Goal: Find specific page/section: Find specific page/section

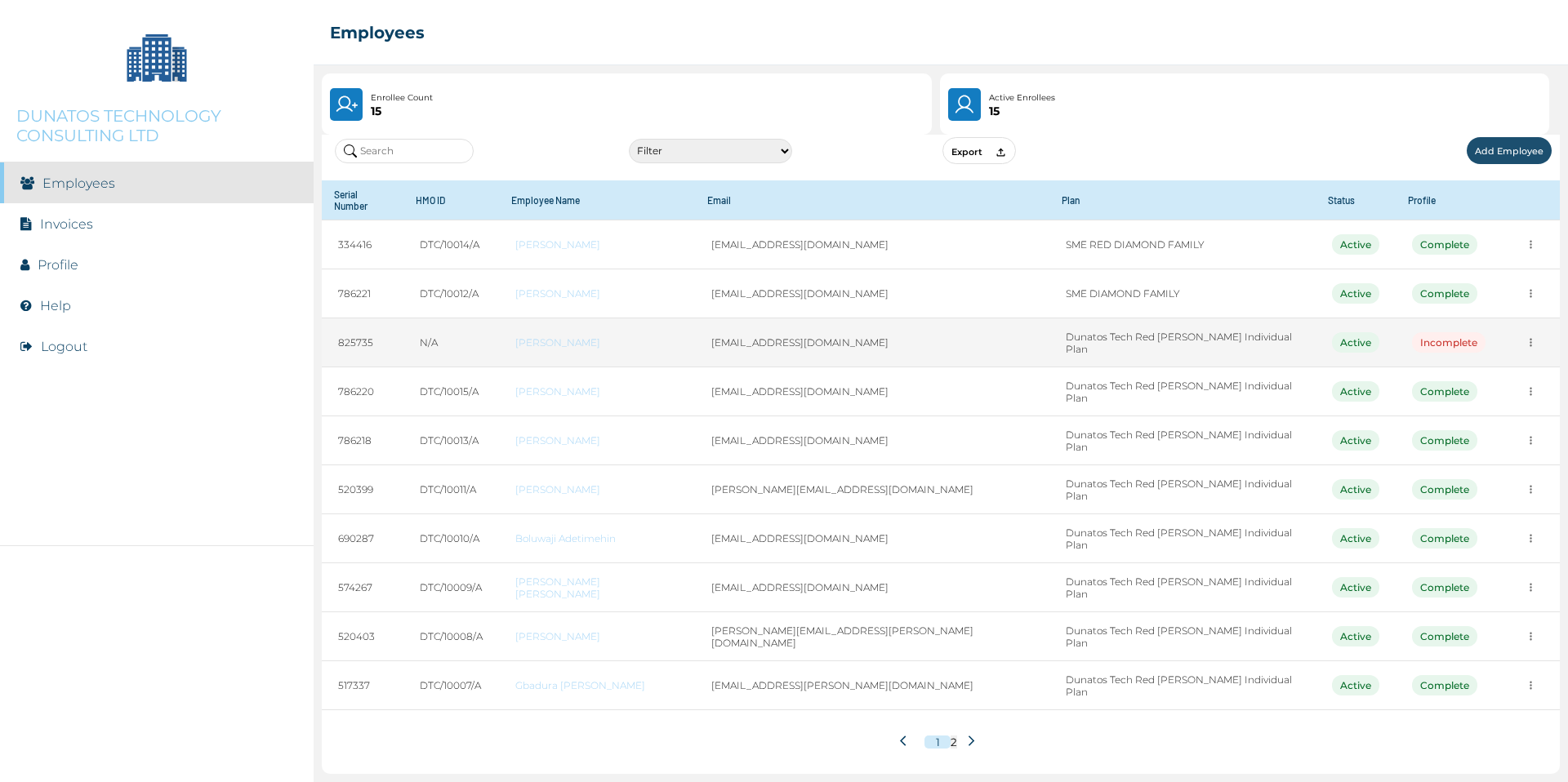
scroll to position [196, 0]
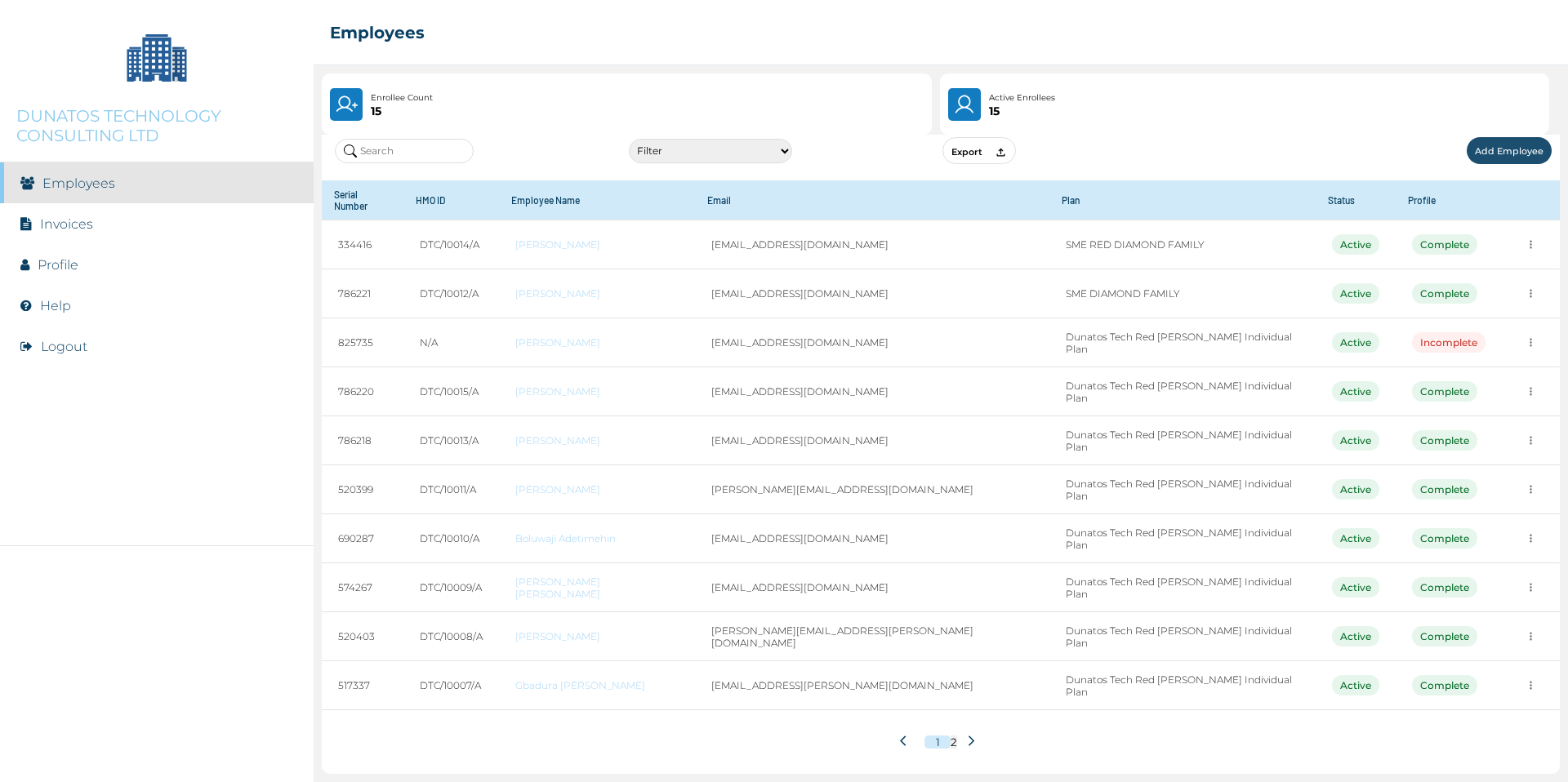
click at [974, 735] on icon at bounding box center [971, 741] width 13 height 13
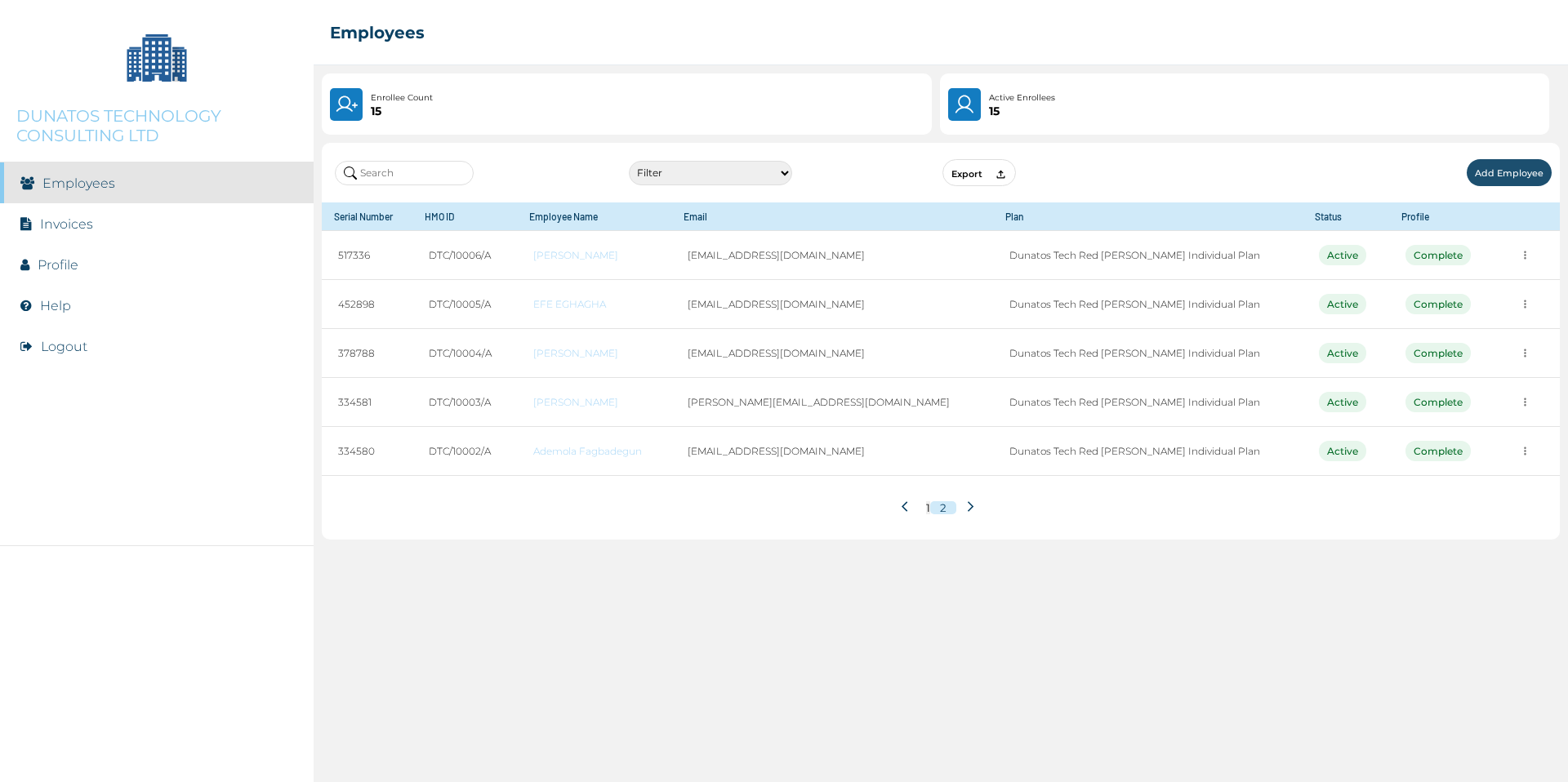
click at [870, 540] on div "1 2" at bounding box center [940, 507] width 1238 height 63
click at [902, 513] on icon at bounding box center [908, 506] width 13 height 13
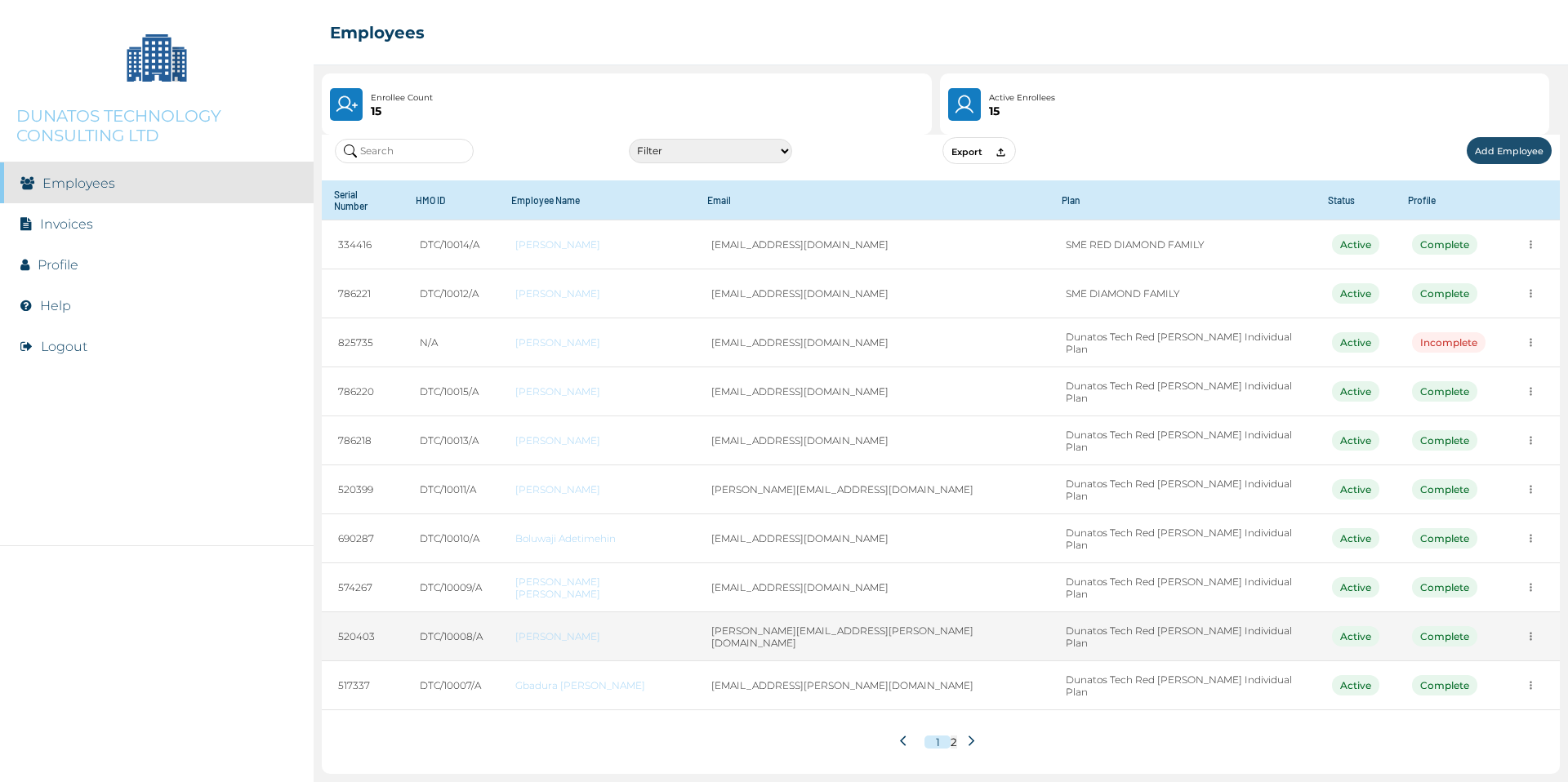
scroll to position [196, 0]
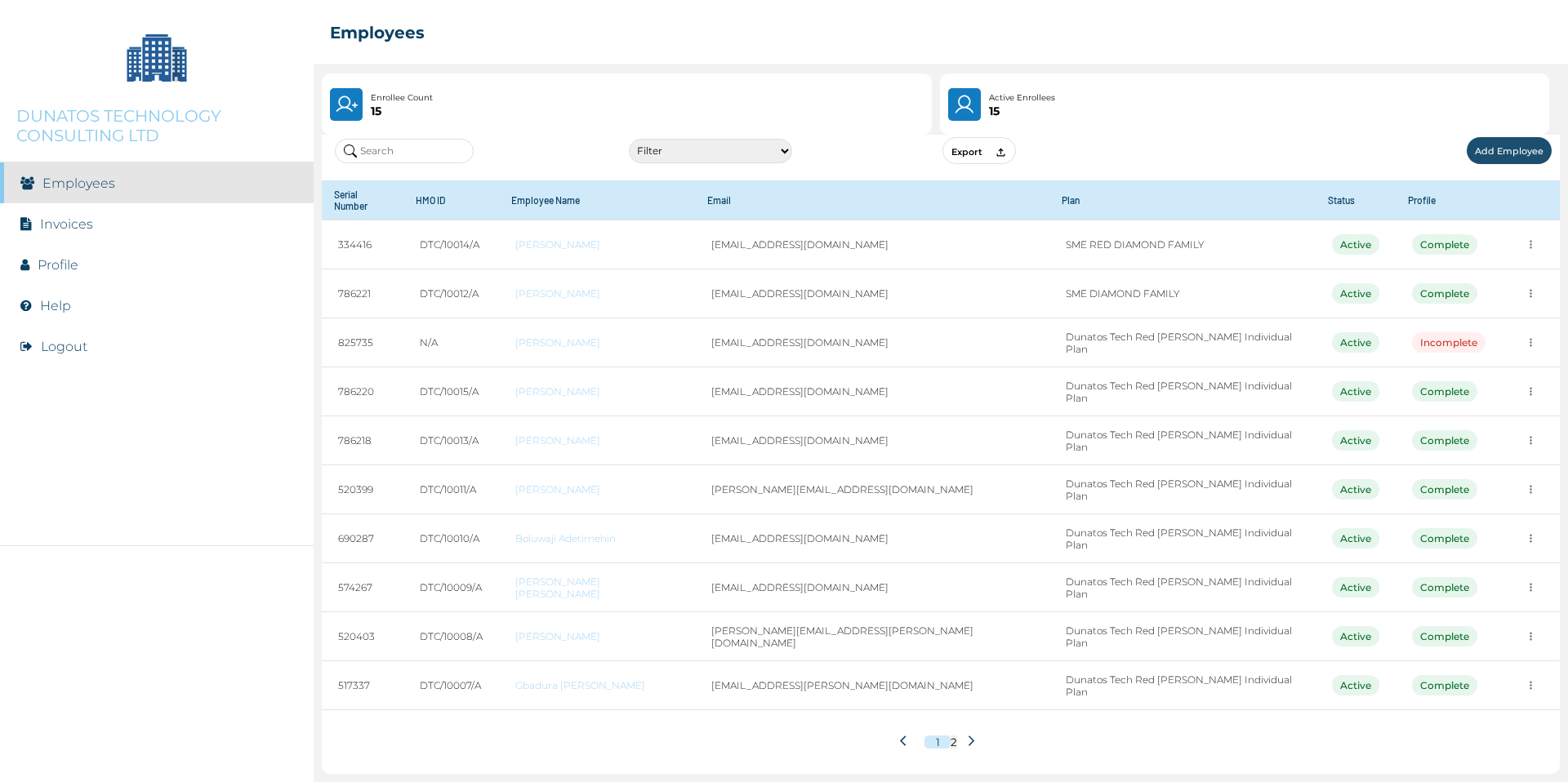
click at [978, 735] on icon at bounding box center [971, 741] width 13 height 13
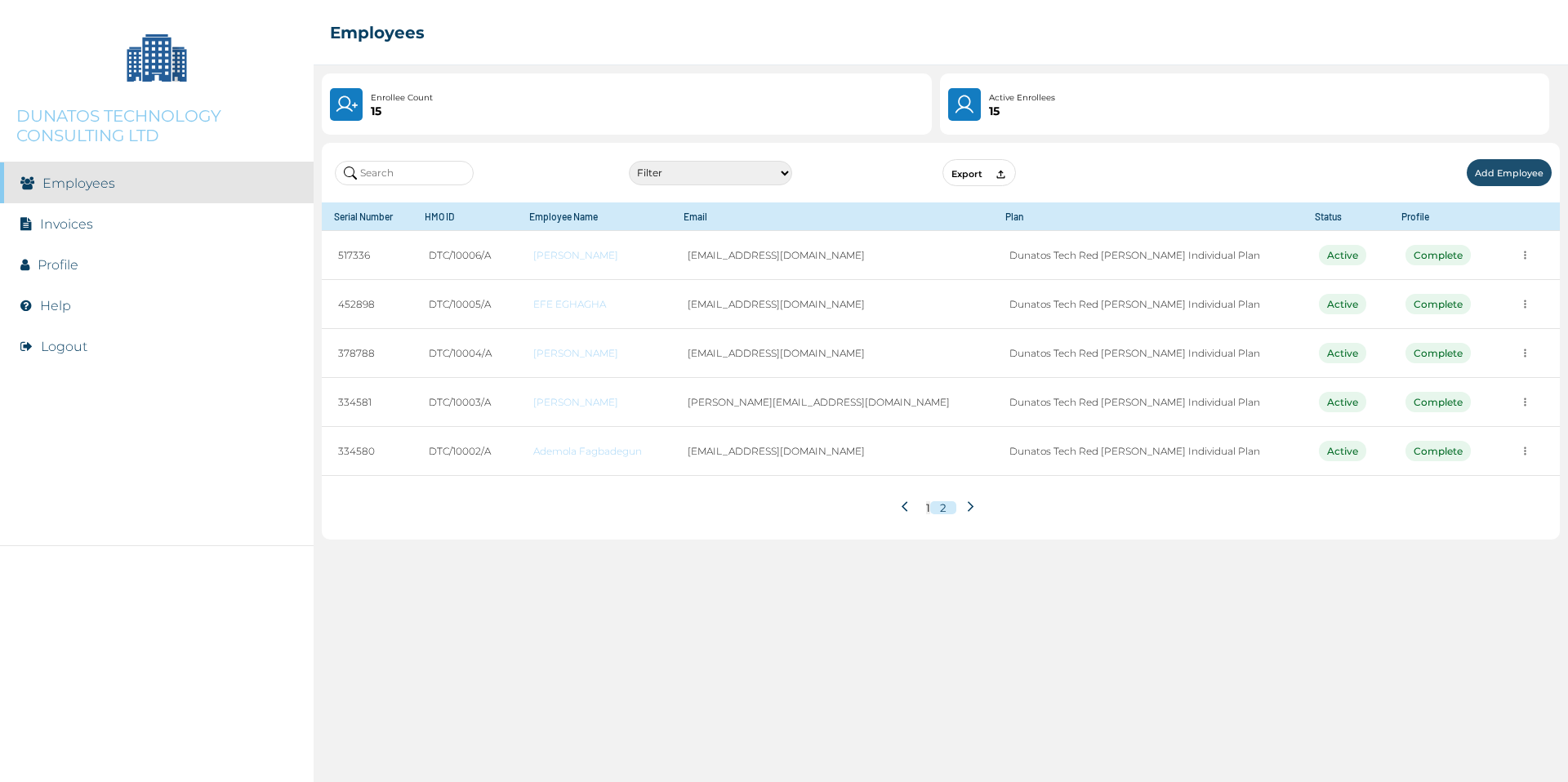
click at [903, 513] on icon at bounding box center [908, 506] width 13 height 13
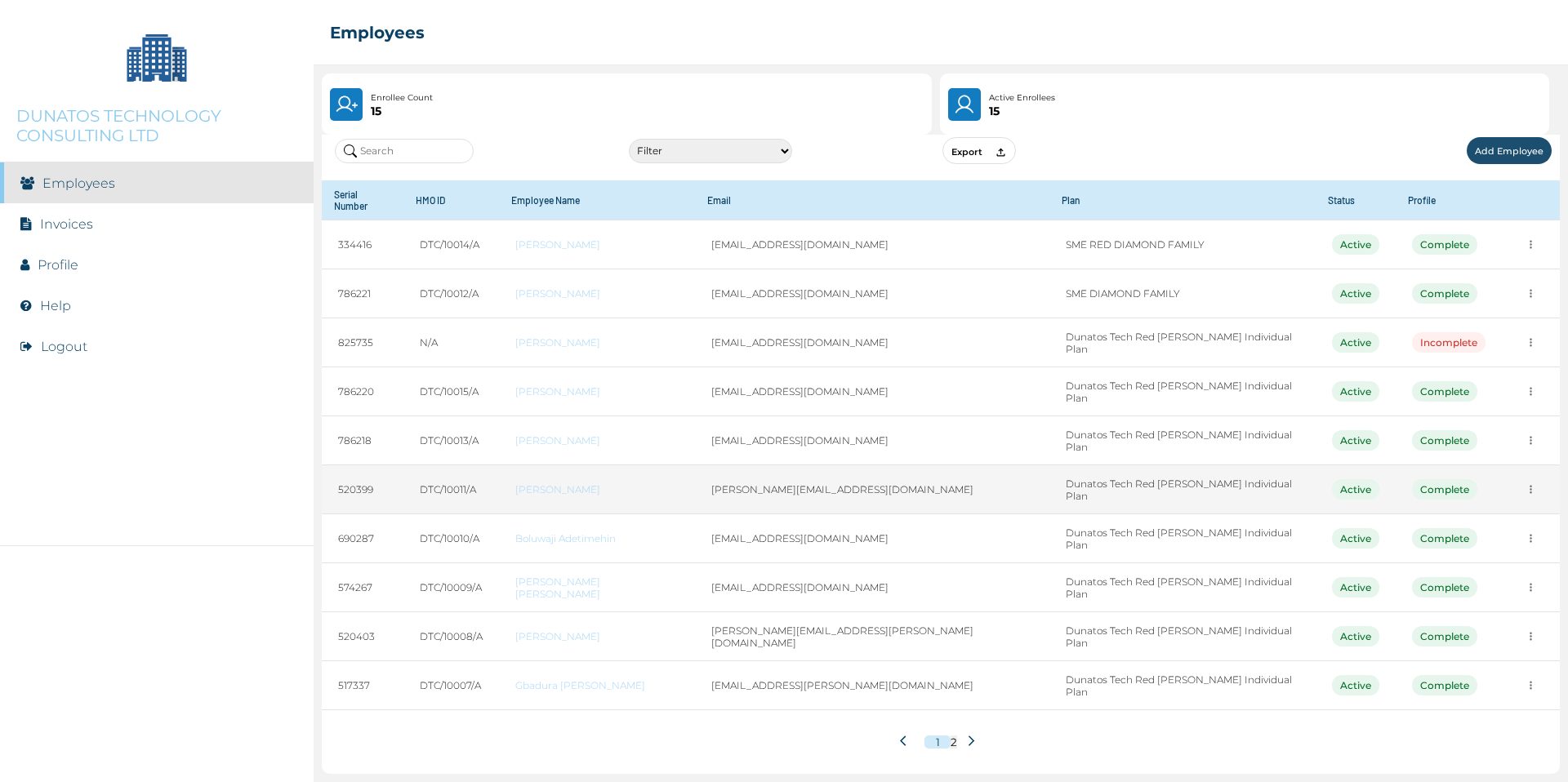
scroll to position [196, 0]
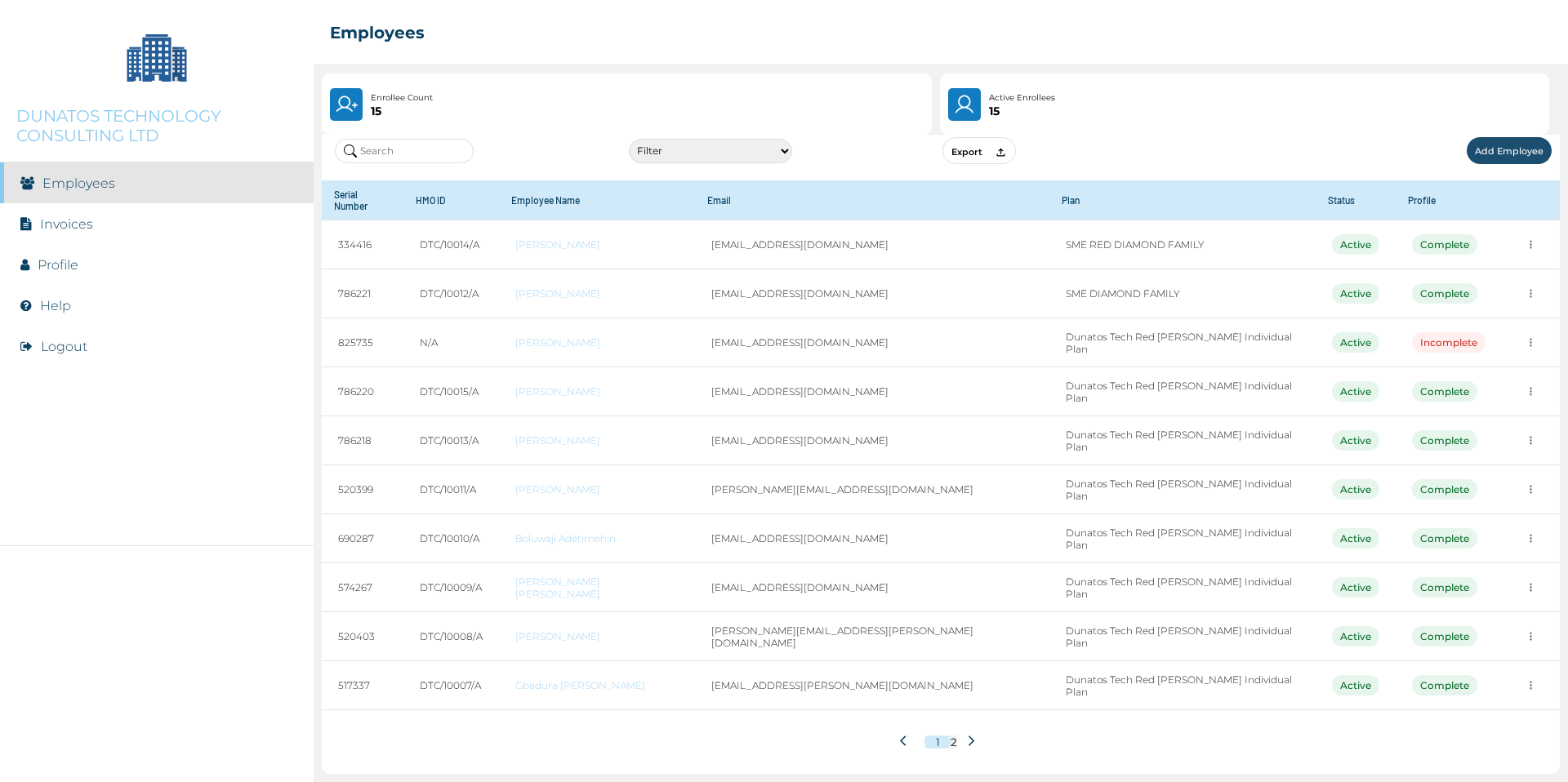
click at [978, 735] on icon at bounding box center [971, 741] width 13 height 13
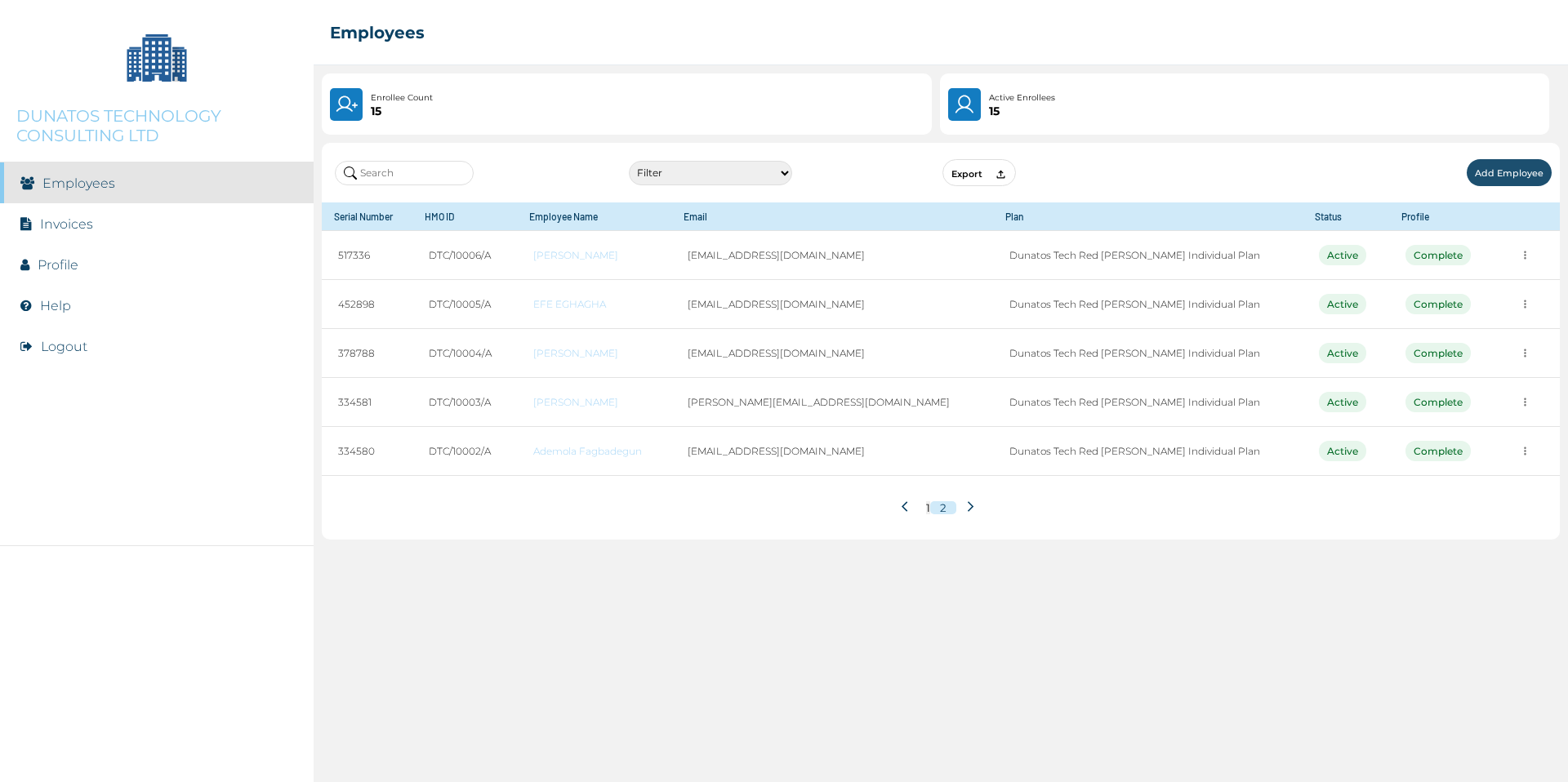
click at [902, 513] on icon at bounding box center [908, 506] width 13 height 13
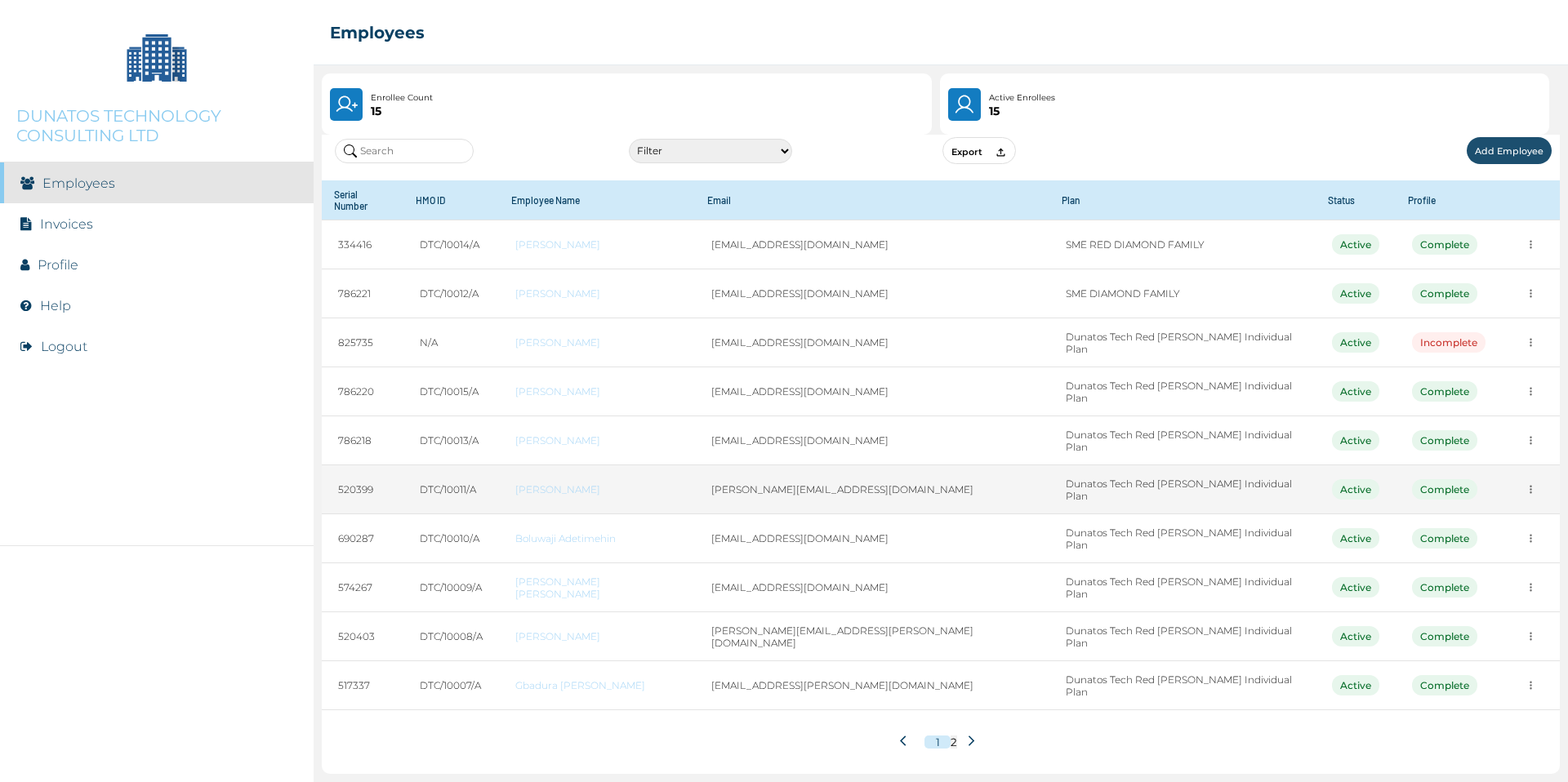
scroll to position [196, 0]
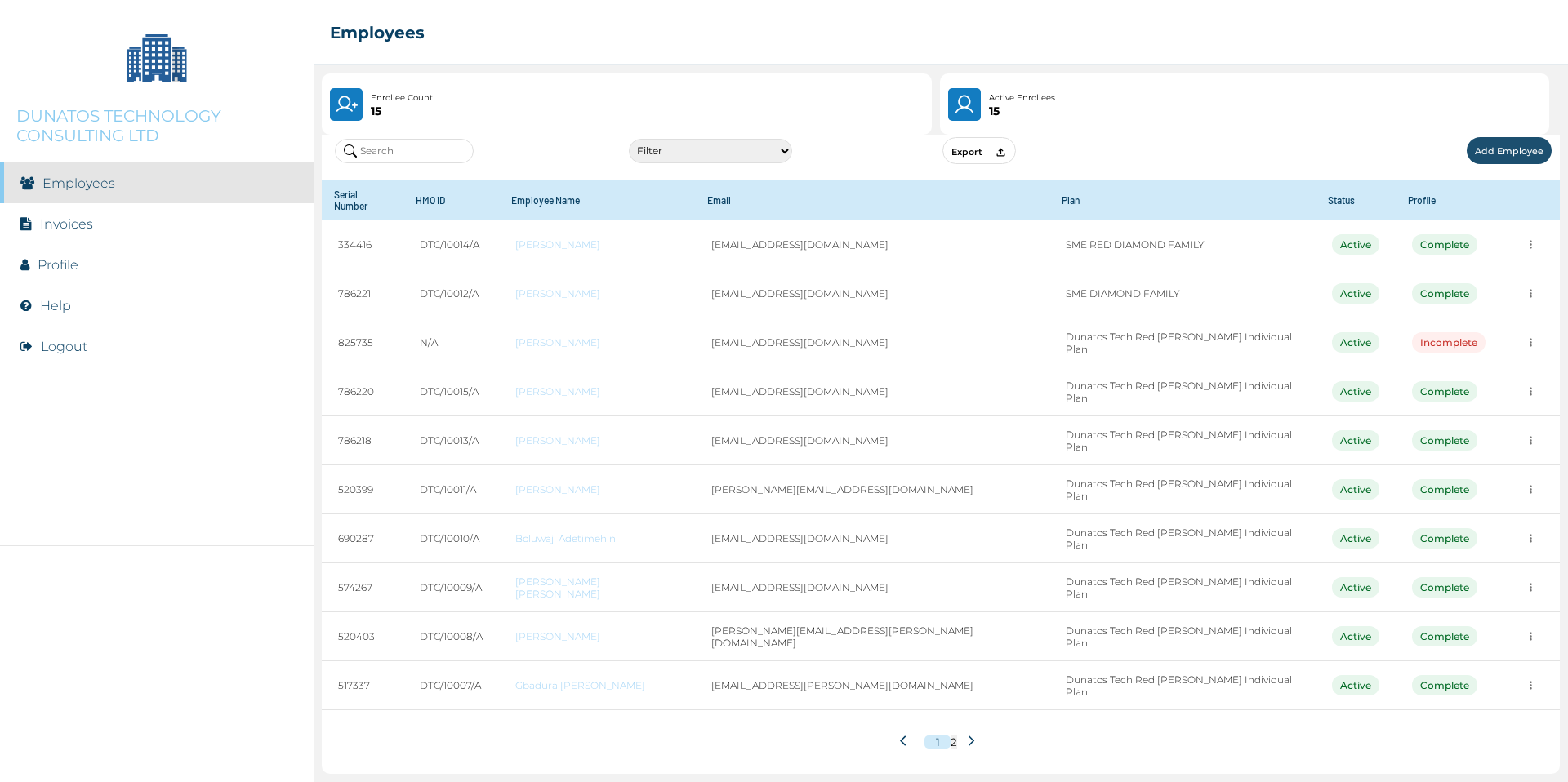
click at [974, 736] on icon at bounding box center [972, 741] width 6 height 11
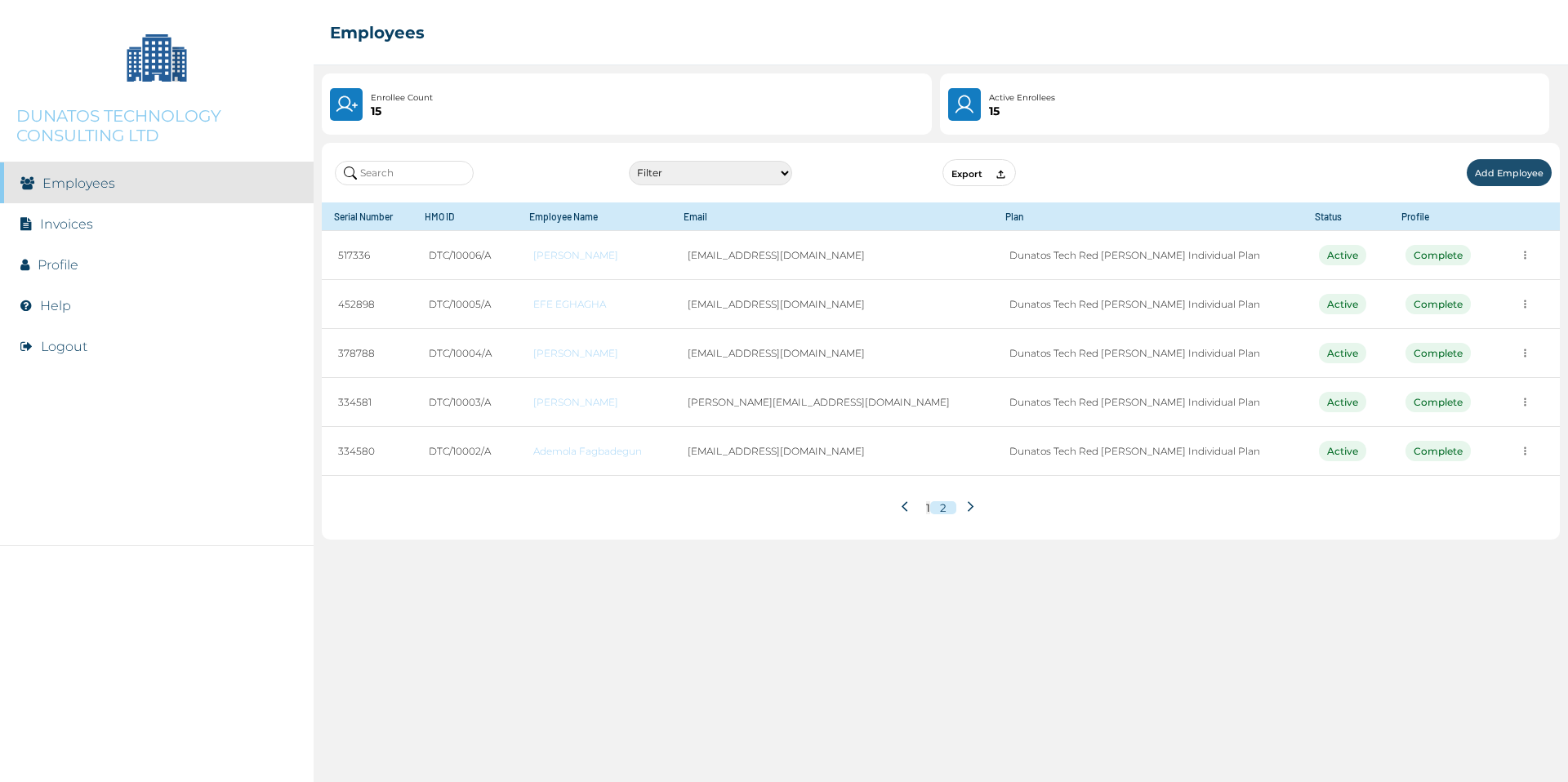
click at [903, 513] on icon at bounding box center [908, 506] width 13 height 13
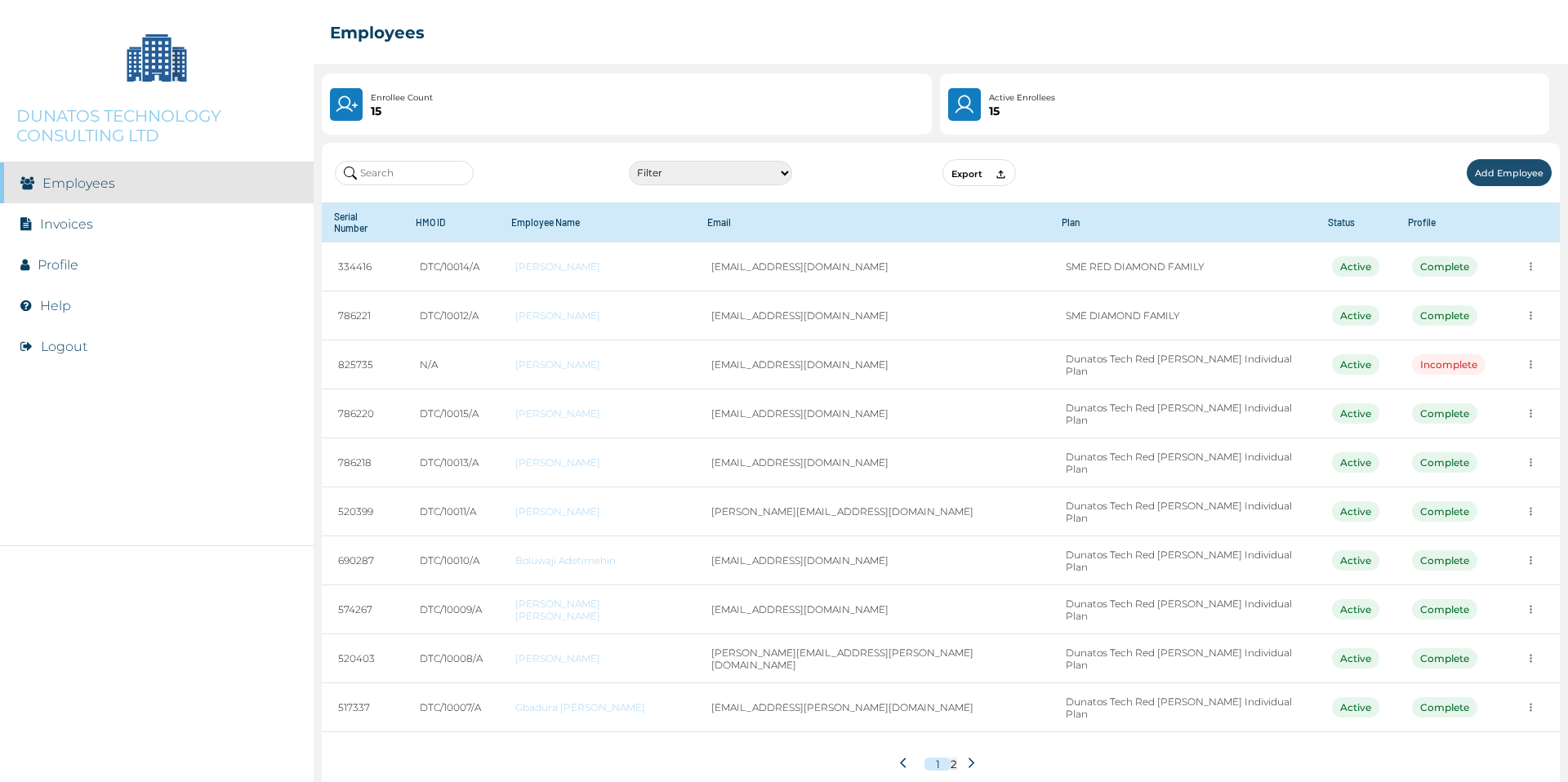
scroll to position [196, 0]
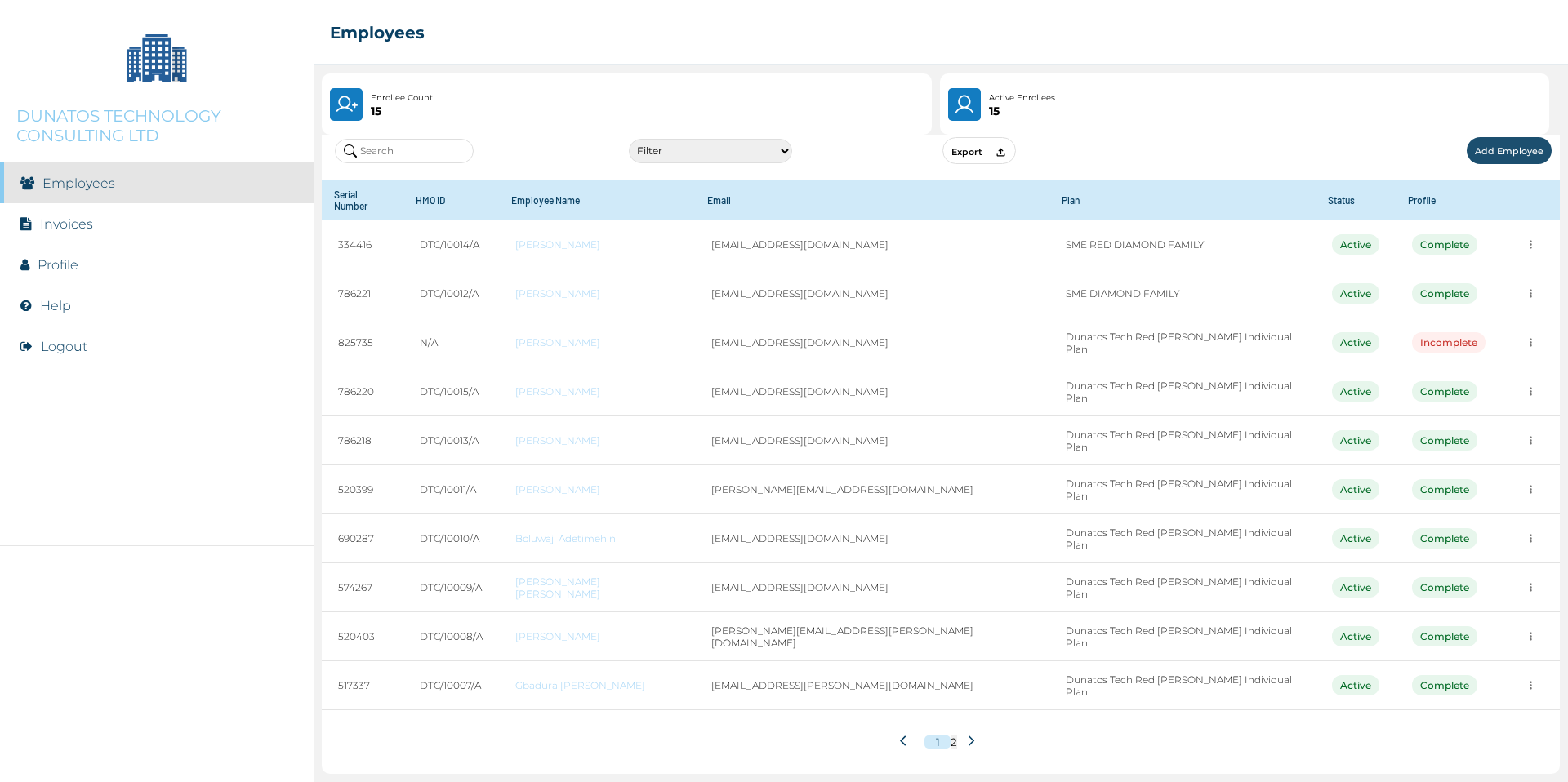
click at [974, 736] on icon at bounding box center [972, 741] width 6 height 11
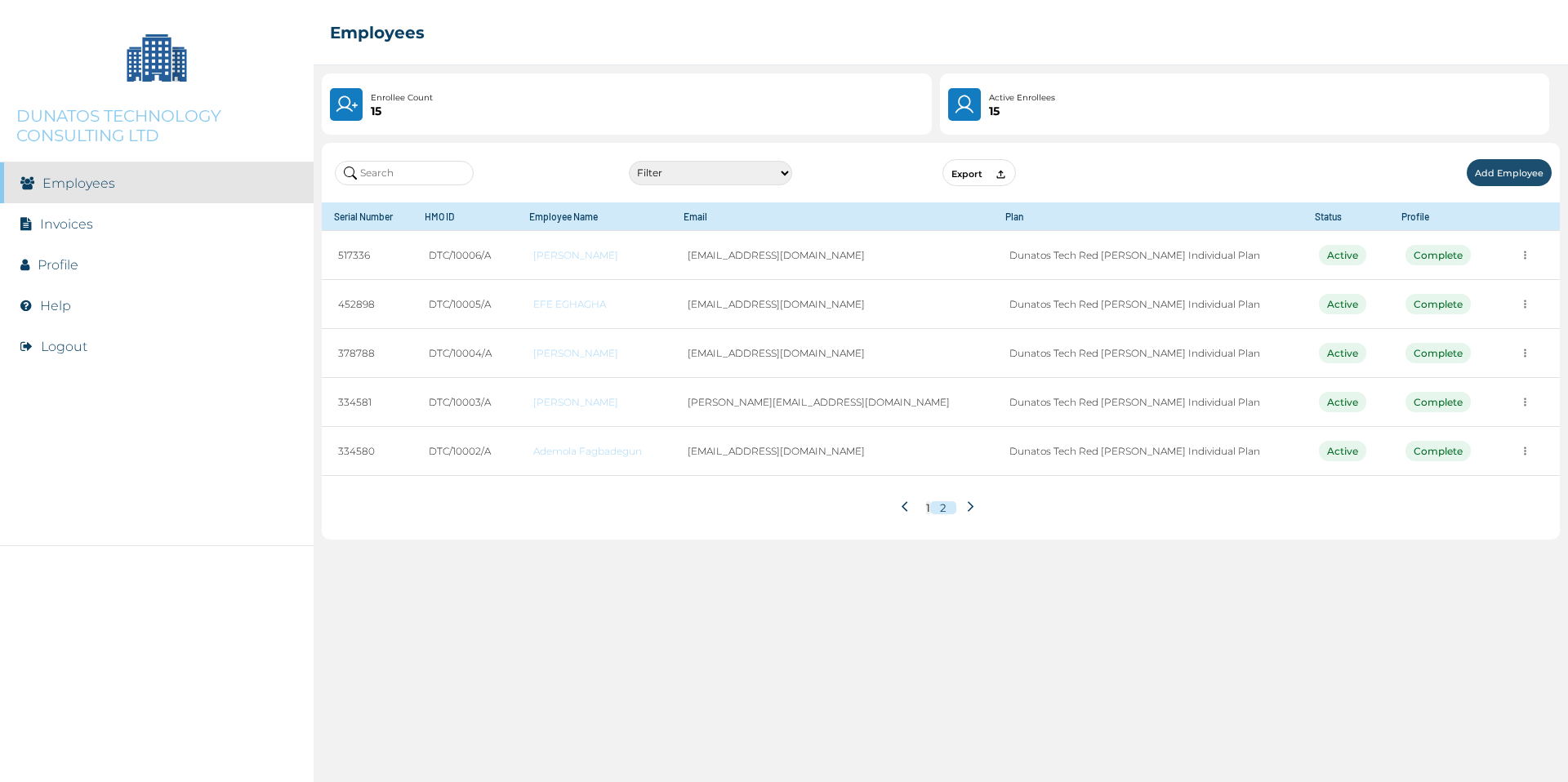
click at [903, 513] on icon at bounding box center [908, 506] width 13 height 13
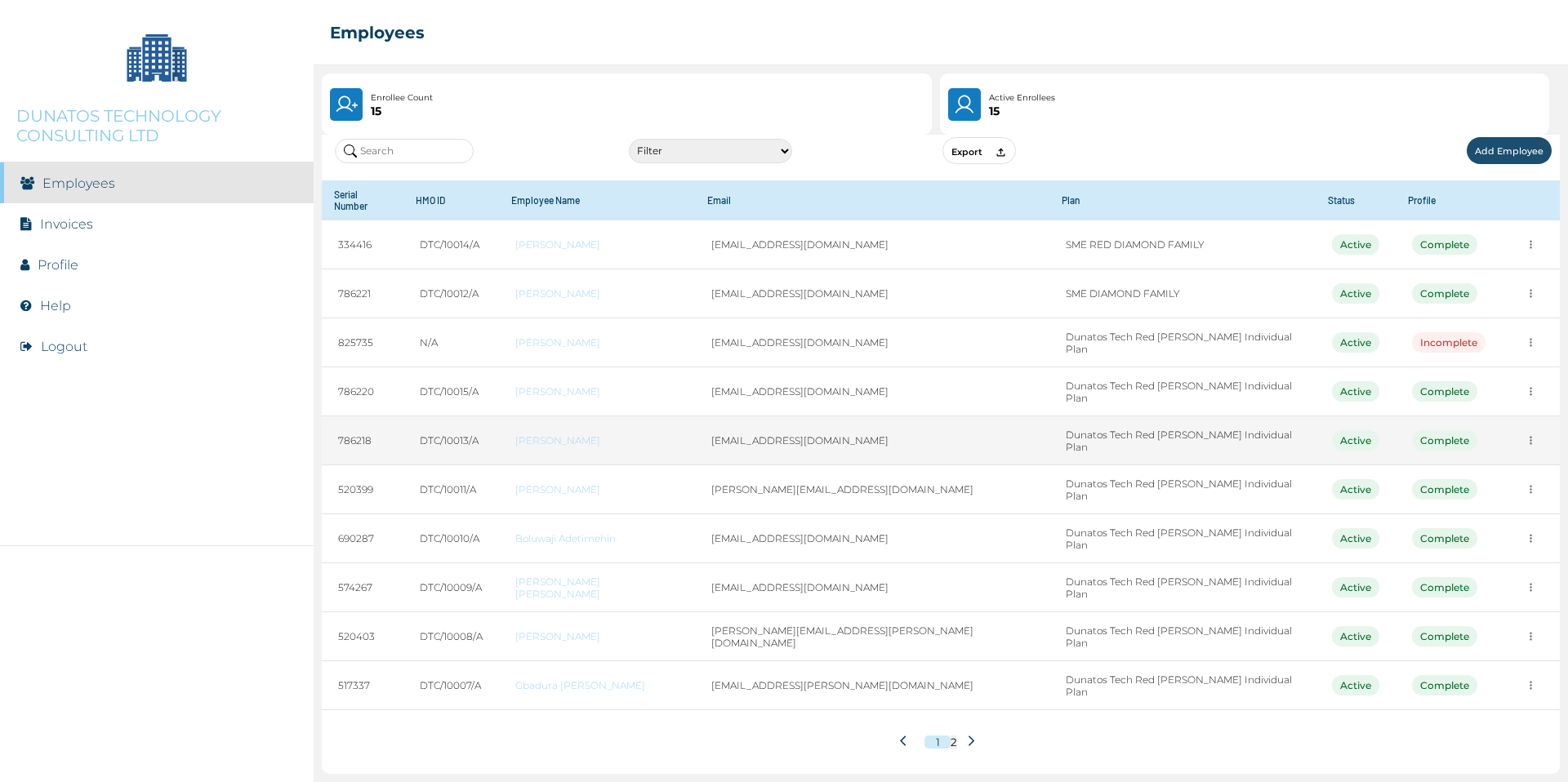
scroll to position [196, 0]
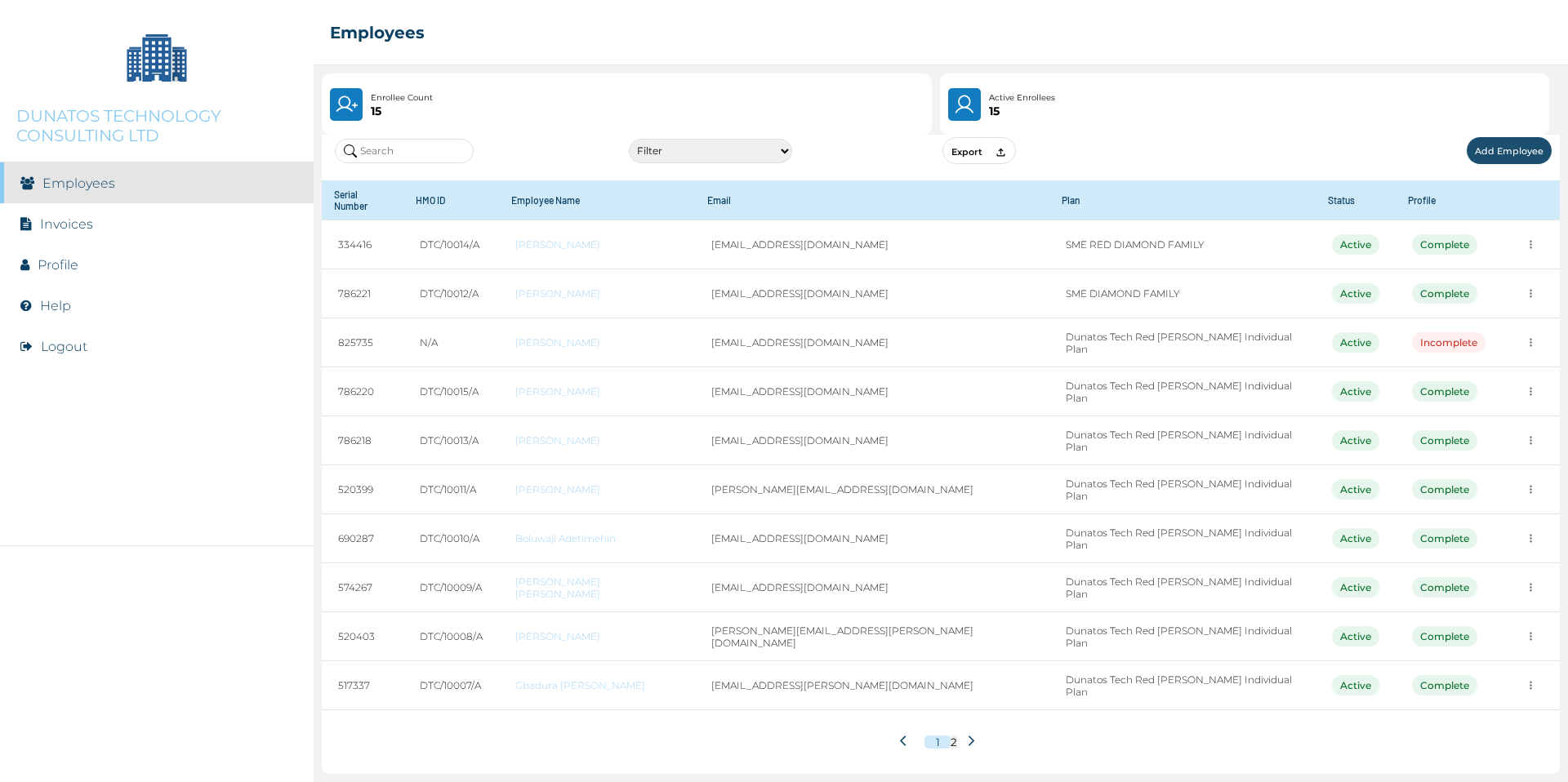
click at [974, 736] on icon at bounding box center [972, 741] width 6 height 11
